Goal: Information Seeking & Learning: Learn about a topic

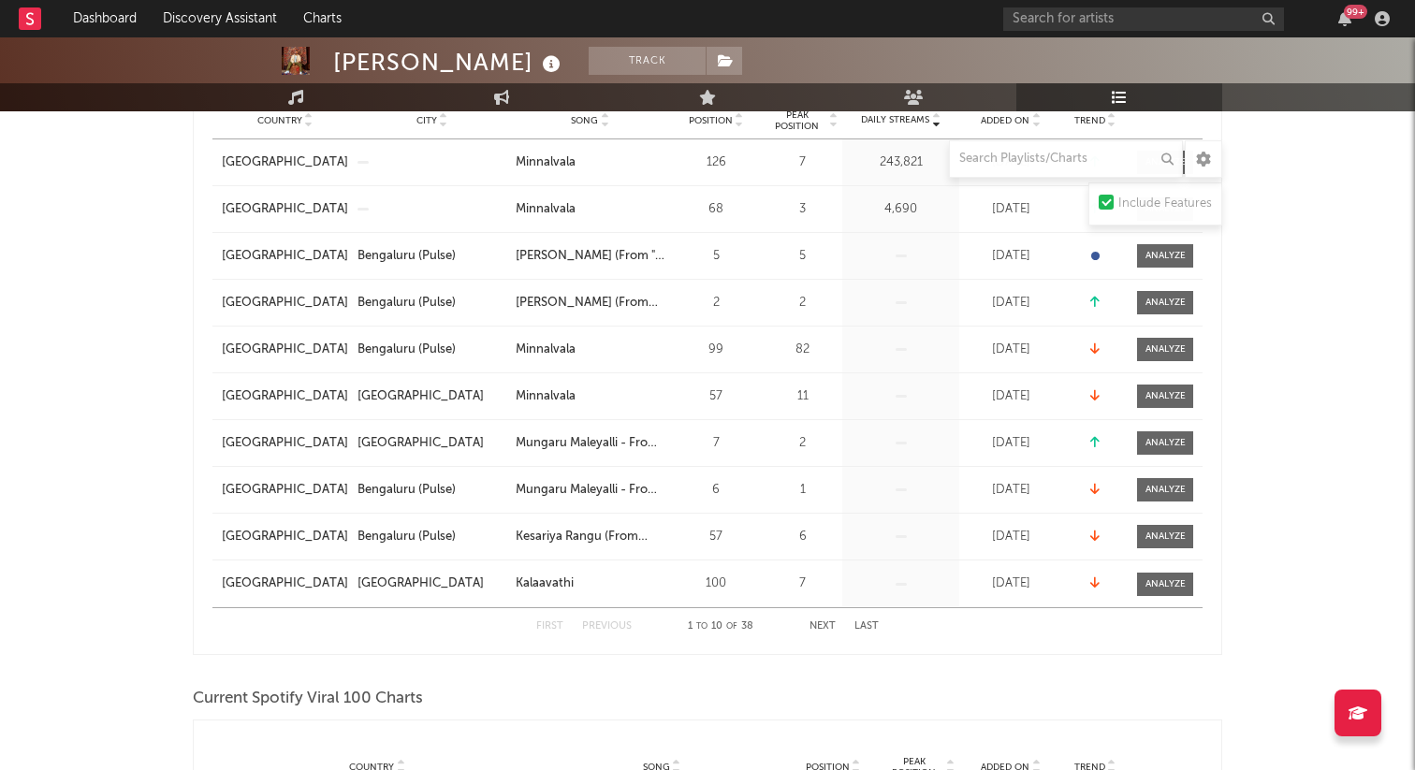
scroll to position [387, 0]
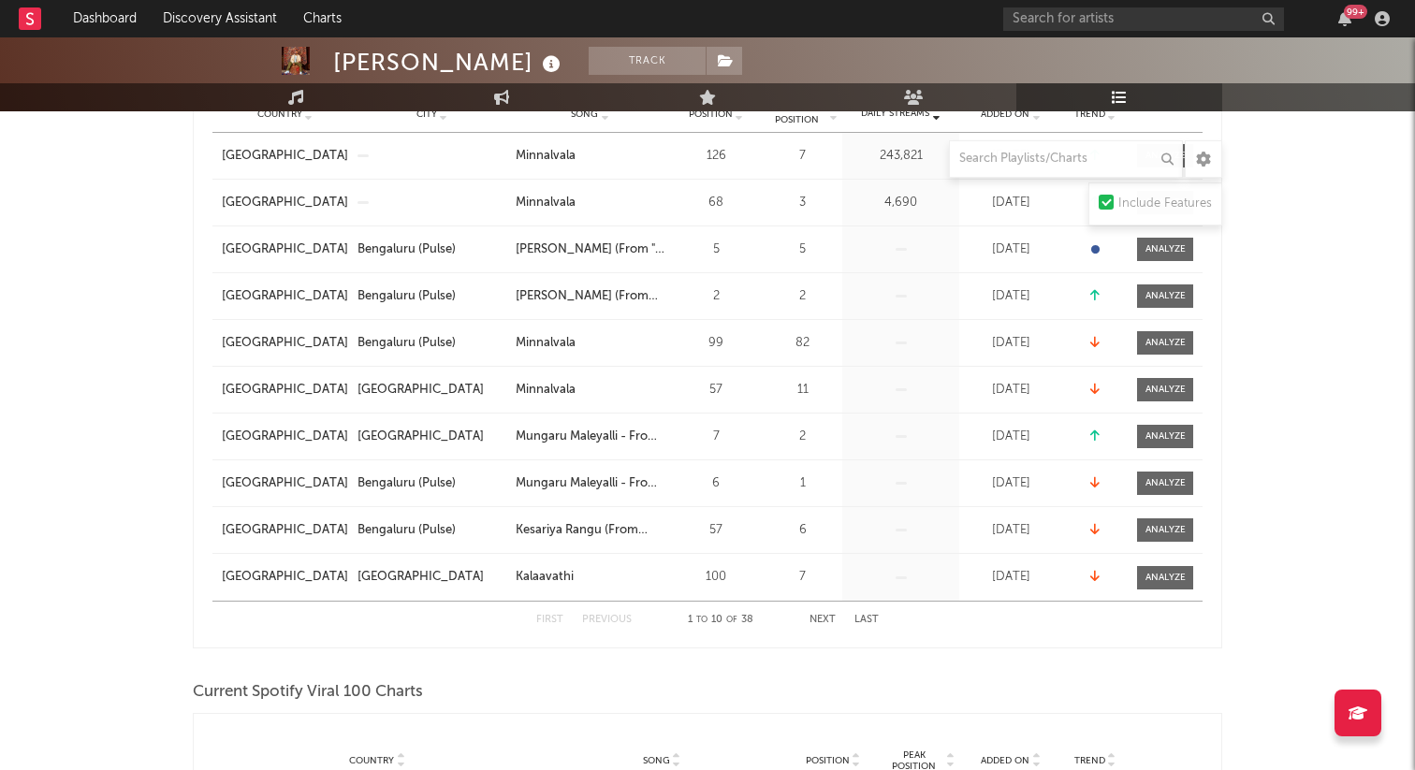
click at [813, 613] on div "First Previous 1 to 10 of 38 Next Last" at bounding box center [707, 620] width 342 height 36
click at [823, 620] on button "Next" at bounding box center [822, 620] width 26 height 10
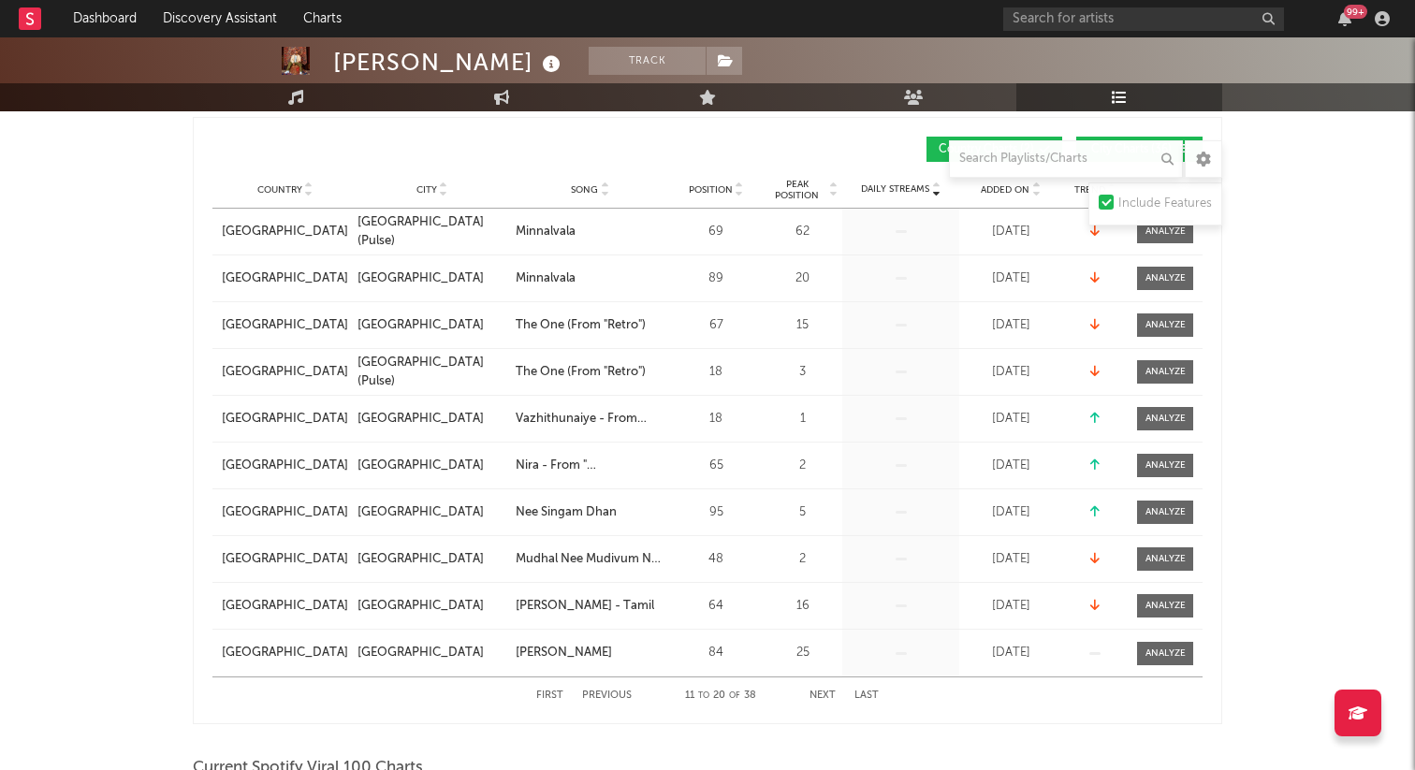
scroll to position [311, 0]
click at [821, 693] on button "Next" at bounding box center [822, 697] width 26 height 10
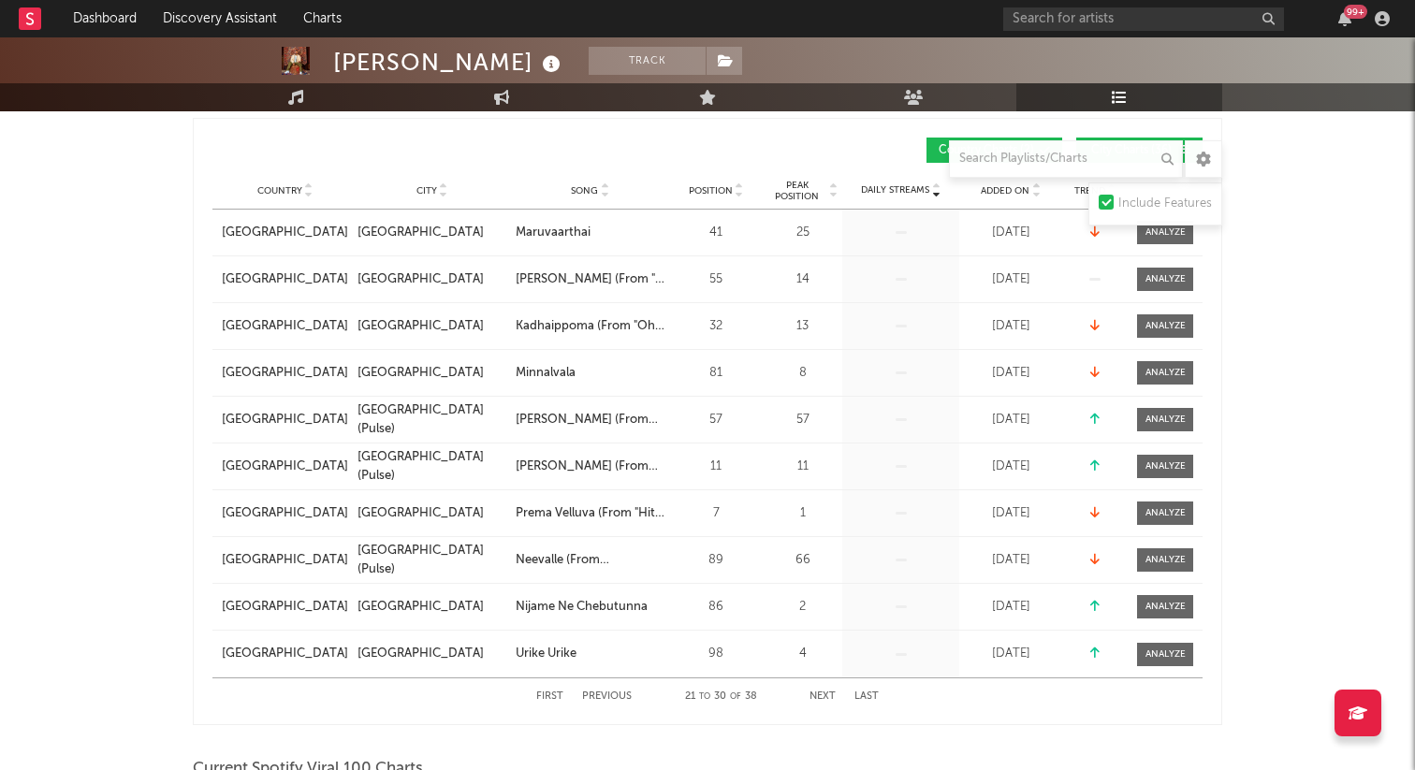
click at [821, 693] on button "Next" at bounding box center [822, 697] width 26 height 10
